Goal: Find specific page/section: Find specific page/section

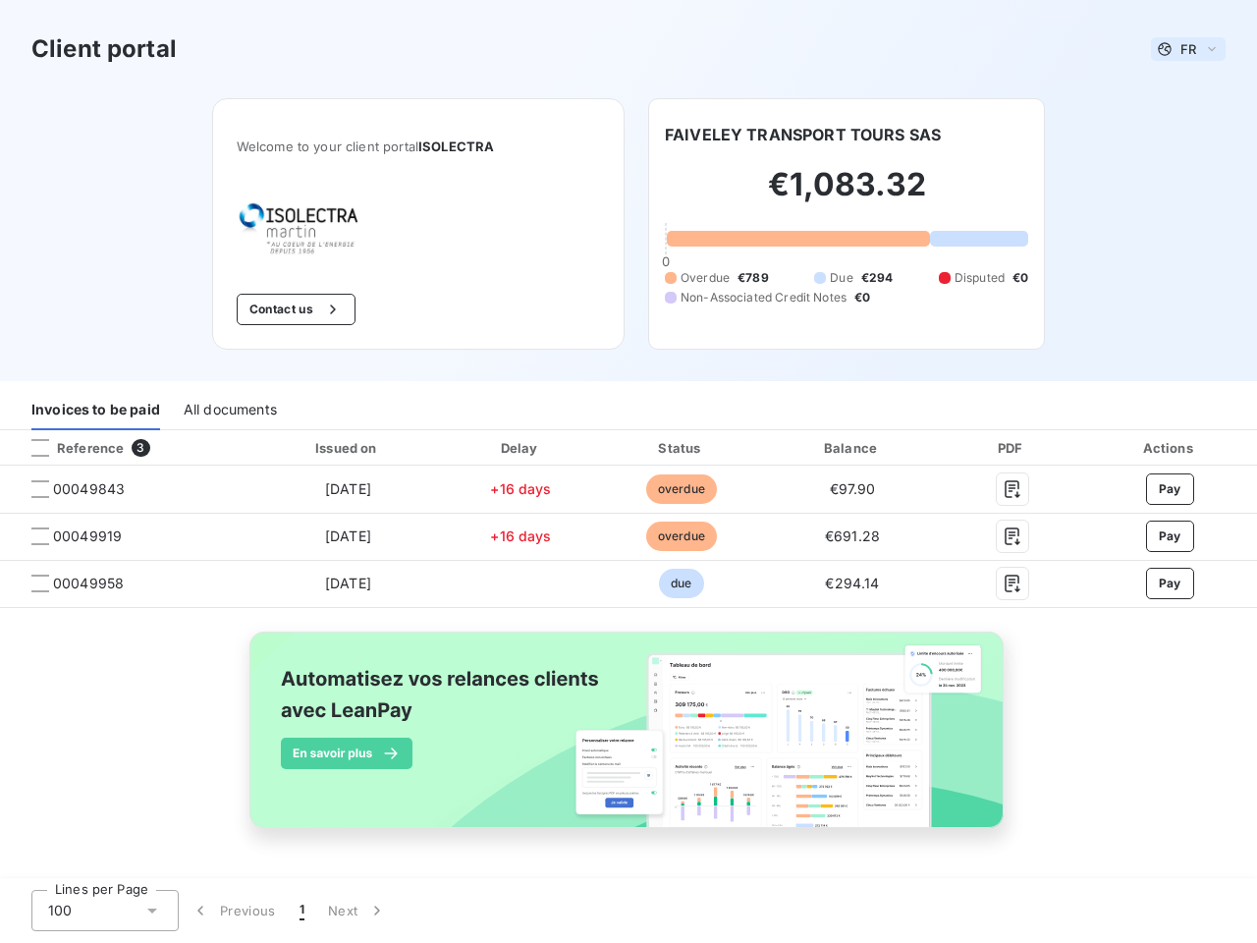
click at [1188, 49] on span "FR" at bounding box center [1189, 49] width 16 height 16
click at [293, 309] on button "Contact us" at bounding box center [296, 309] width 119 height 31
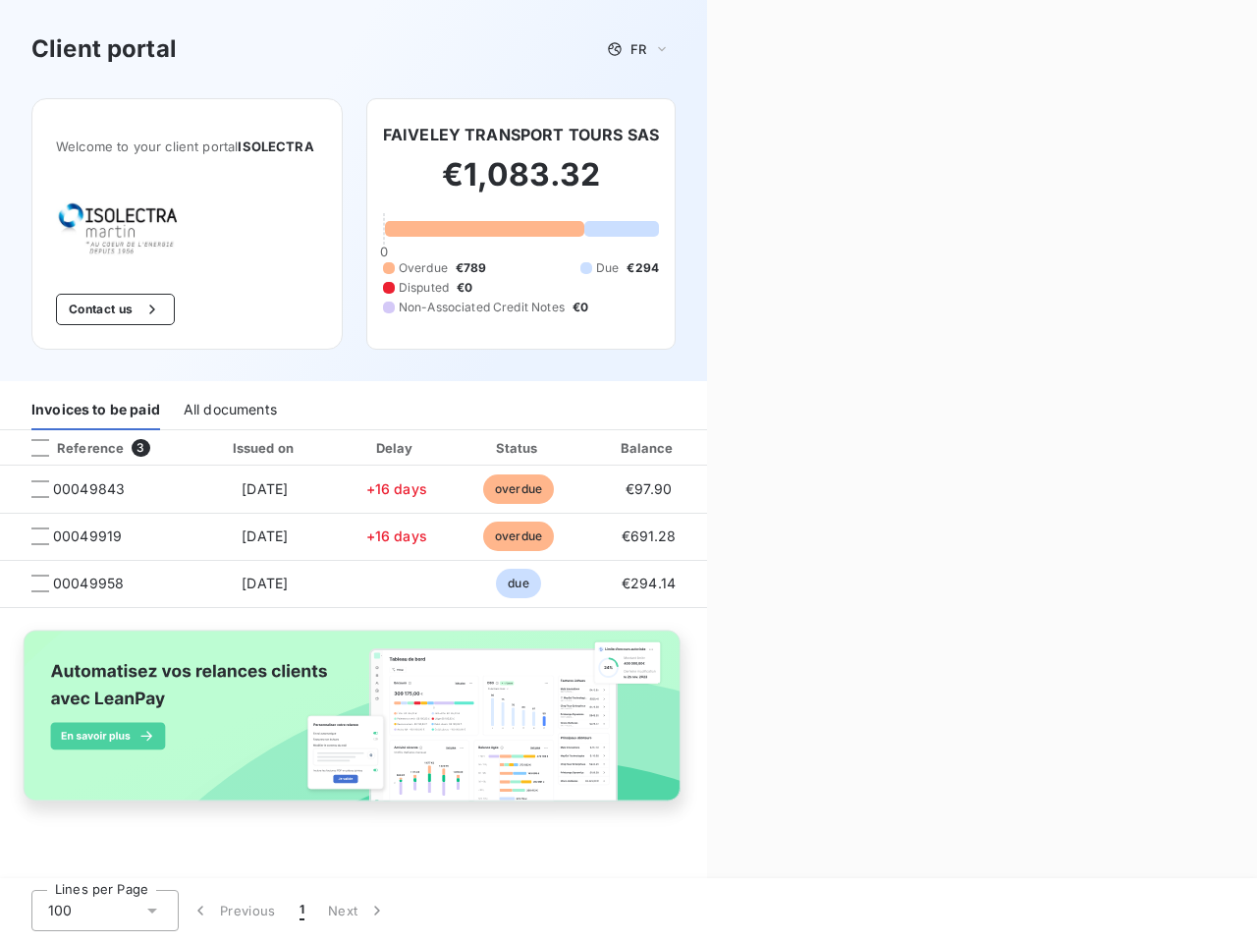
click at [802, 135] on div "Contact us Fill out the form below, and a member of our team will get back to y…" at bounding box center [982, 471] width 550 height 943
click at [95, 410] on div "Invoices to be paid" at bounding box center [95, 409] width 129 height 41
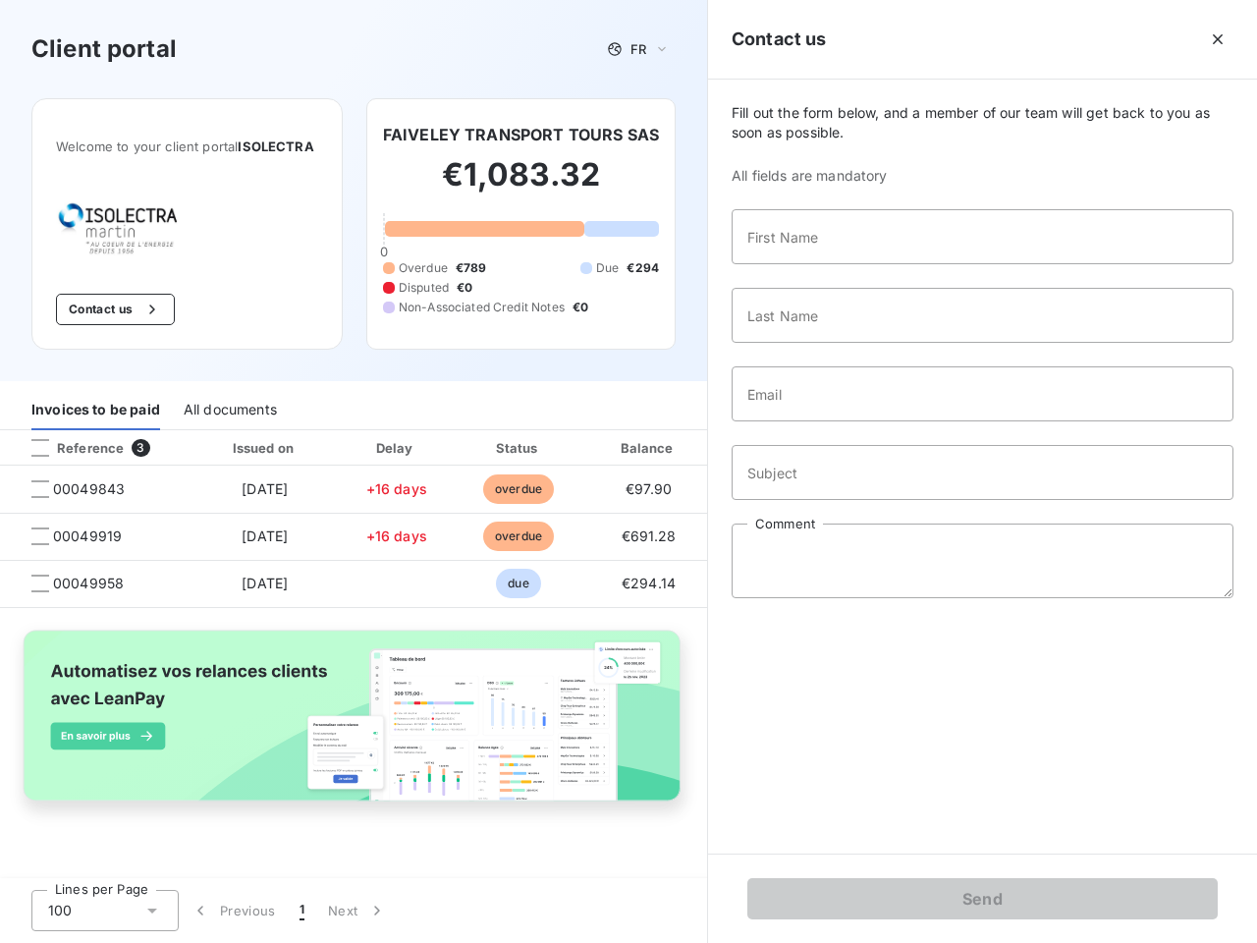
click at [229, 410] on div "All documents" at bounding box center [230, 409] width 93 height 41
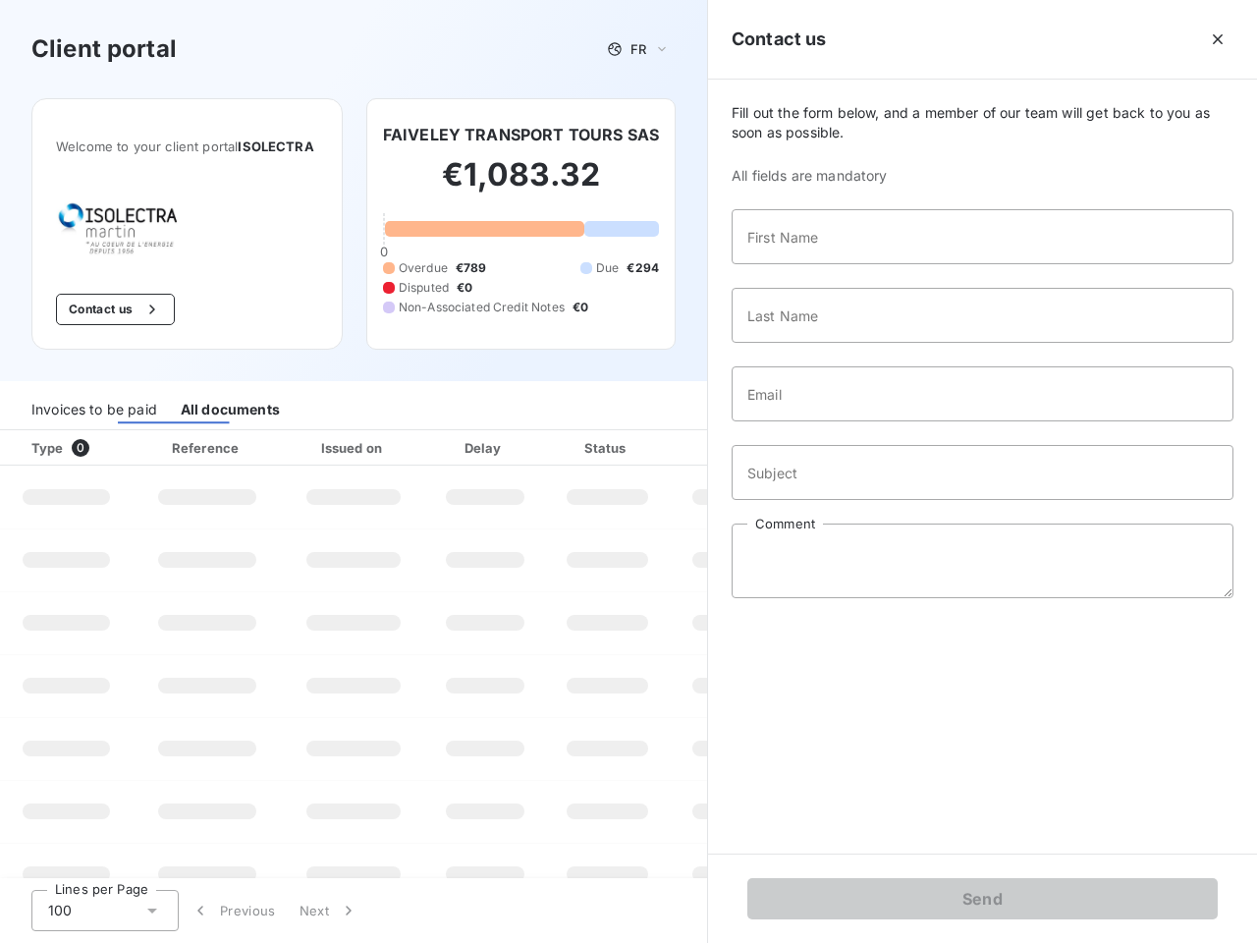
click at [127, 448] on th "Type 0" at bounding box center [66, 447] width 133 height 35
click at [40, 448] on th "Type 0" at bounding box center [66, 447] width 133 height 35
click at [348, 448] on th "Issued on" at bounding box center [353, 447] width 143 height 35
click at [521, 448] on th "Delay" at bounding box center [485, 447] width 120 height 35
click at [681, 448] on th "Amount" at bounding box center [737, 447] width 134 height 35
